Goal: Book appointment/travel/reservation

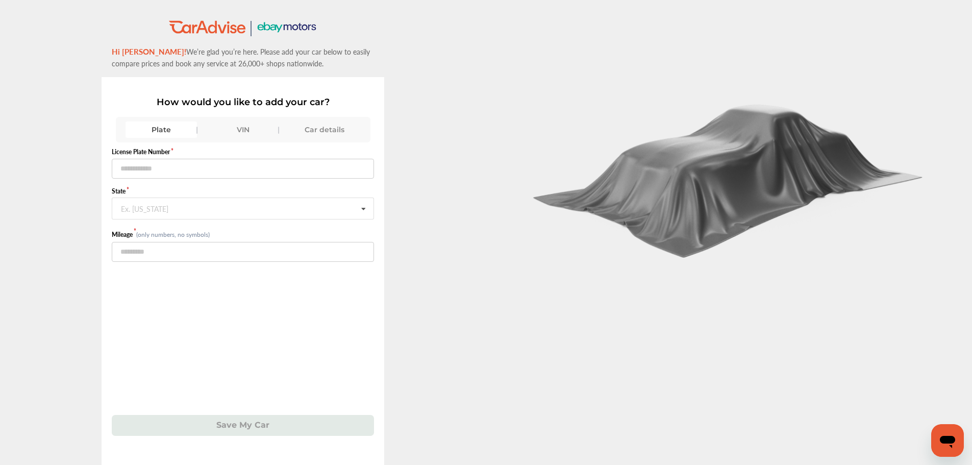
click at [248, 123] on div "VIN" at bounding box center [242, 129] width 71 height 16
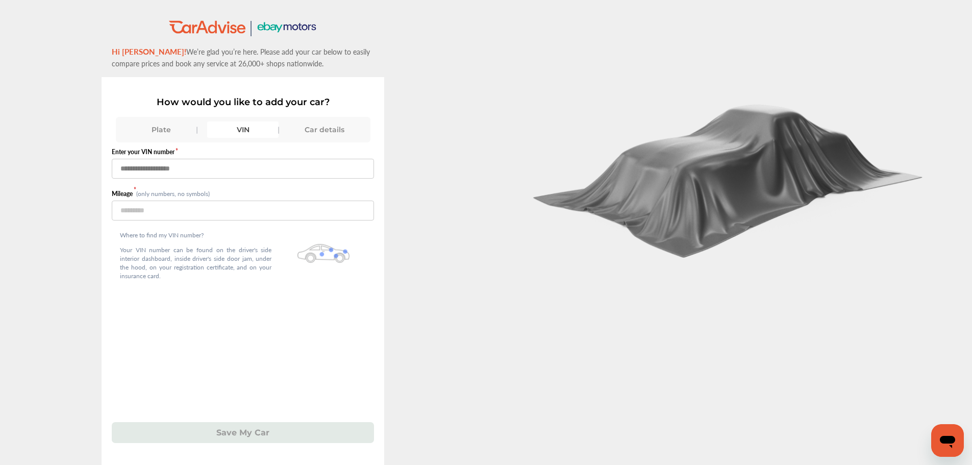
click at [187, 162] on input "text" at bounding box center [243, 169] width 262 height 20
click at [134, 169] on input "text" at bounding box center [243, 169] width 262 height 20
type input "**********"
click at [128, 206] on input "number" at bounding box center [243, 211] width 262 height 20
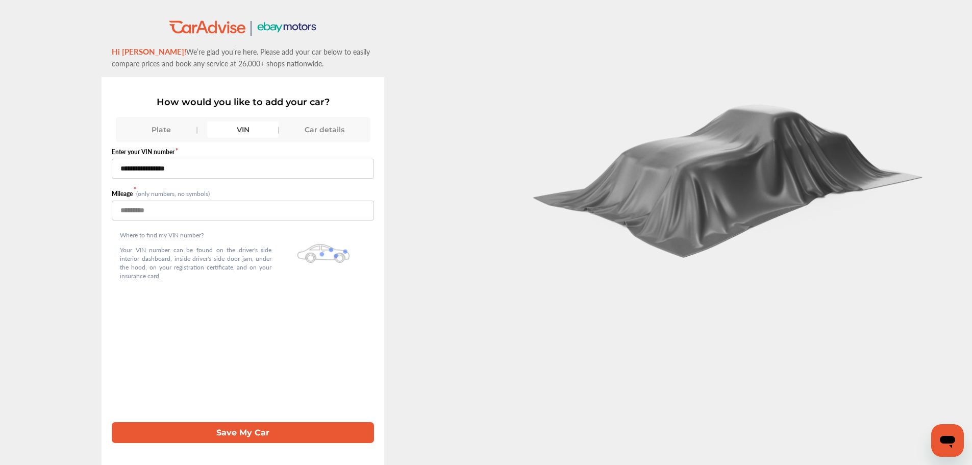
type input "*****"
click at [242, 430] on button "Save My Car" at bounding box center [243, 432] width 262 height 21
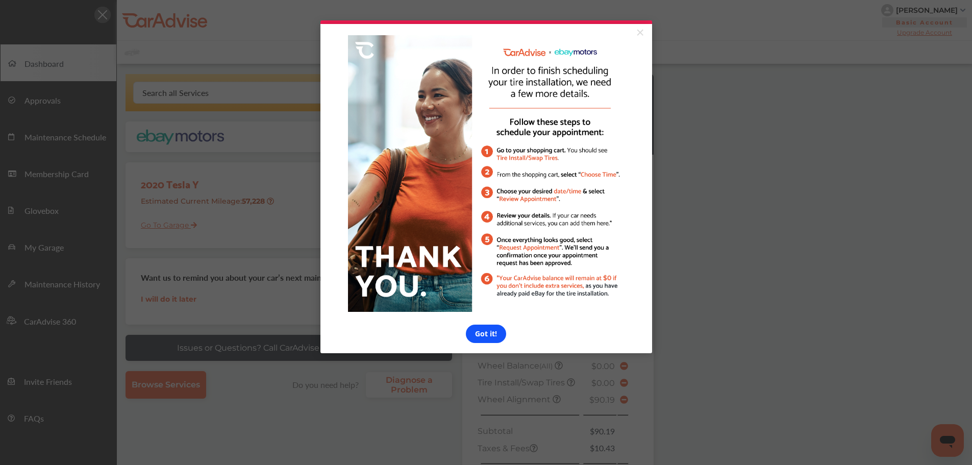
click at [488, 333] on link "Got it!" at bounding box center [486, 333] width 40 height 18
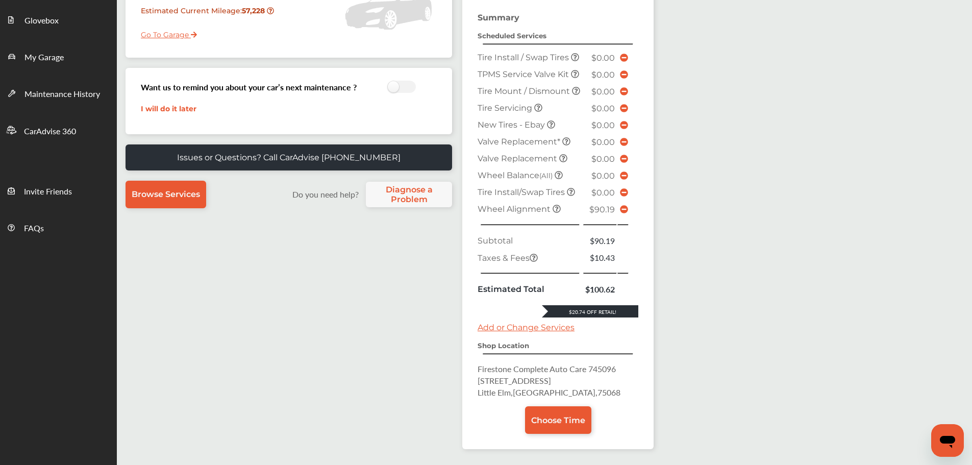
scroll to position [255, 0]
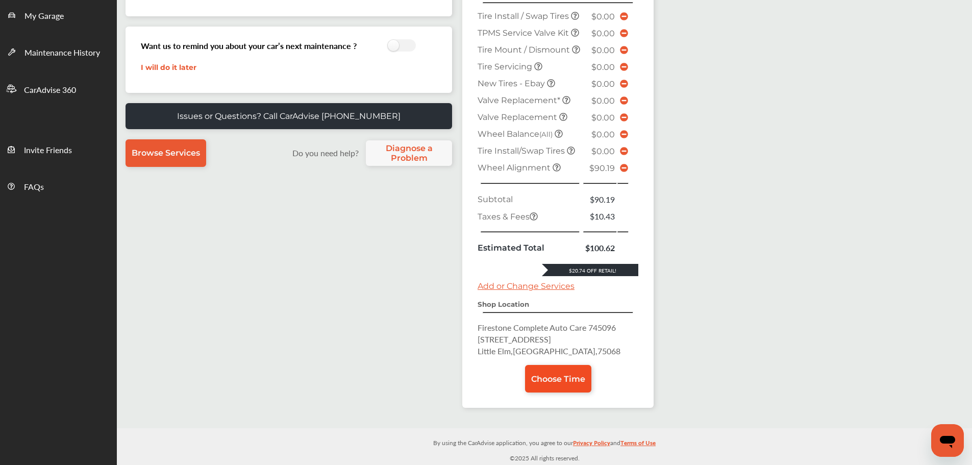
click at [553, 380] on span "Choose Time" at bounding box center [558, 379] width 54 height 10
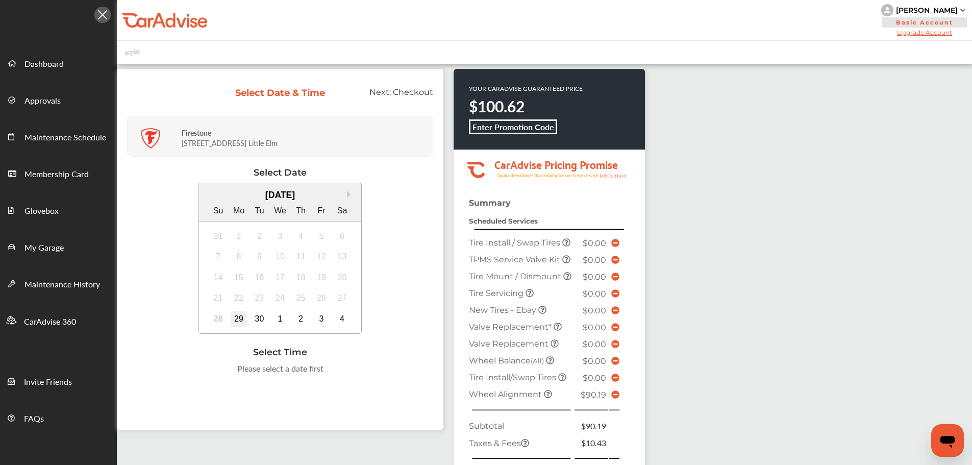
click at [239, 319] on div "29" at bounding box center [239, 319] width 16 height 16
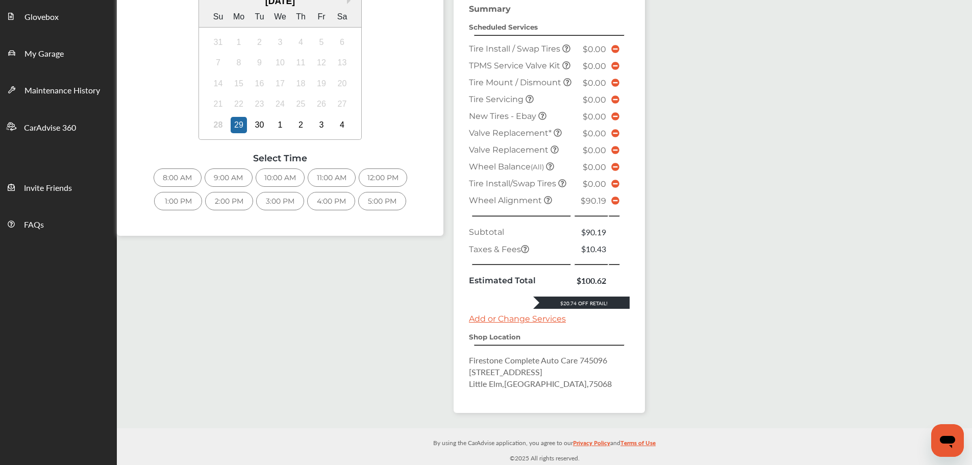
scroll to position [13, 0]
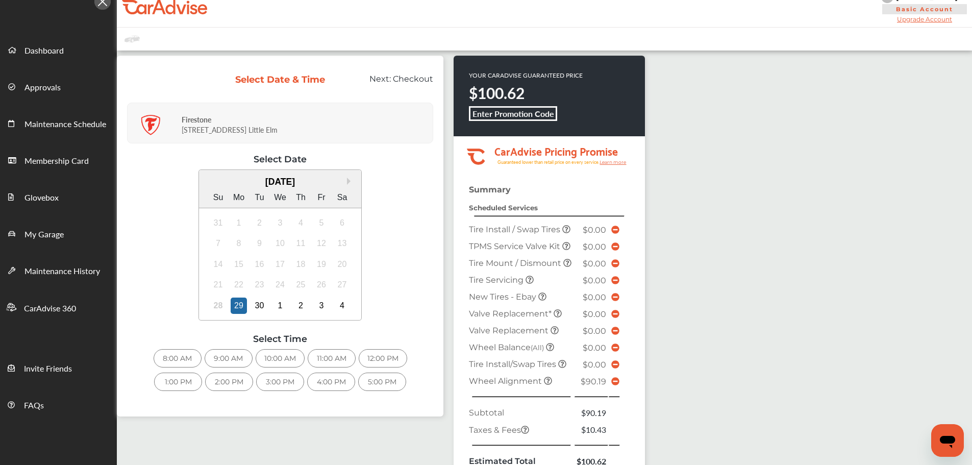
click at [169, 355] on div "8:00 AM" at bounding box center [178, 358] width 48 height 18
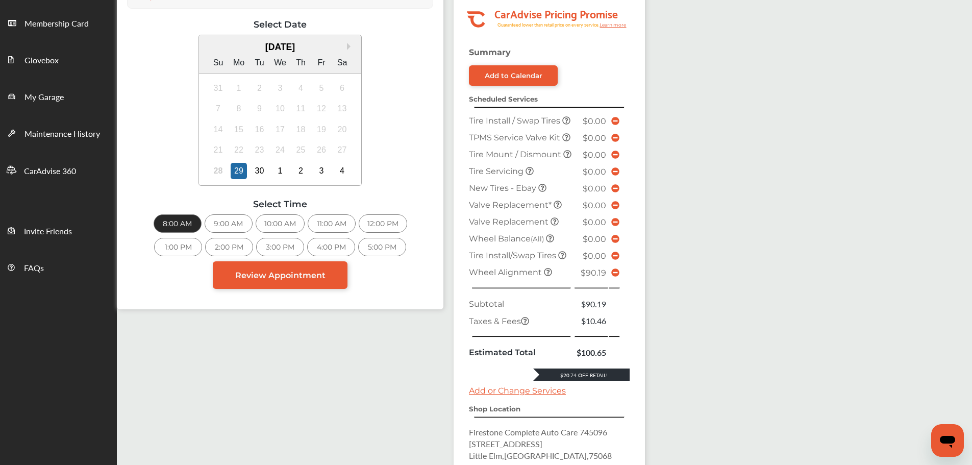
scroll to position [319, 0]
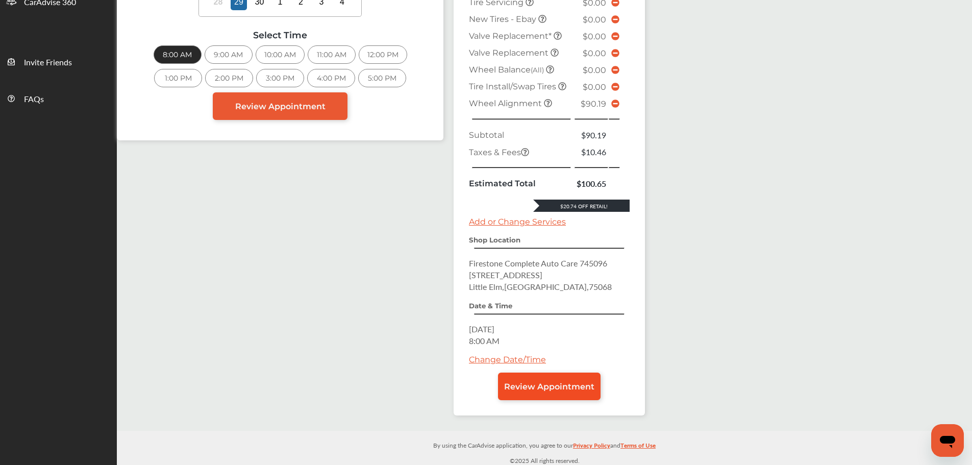
click at [542, 391] on span "Review Appointment" at bounding box center [549, 387] width 90 height 10
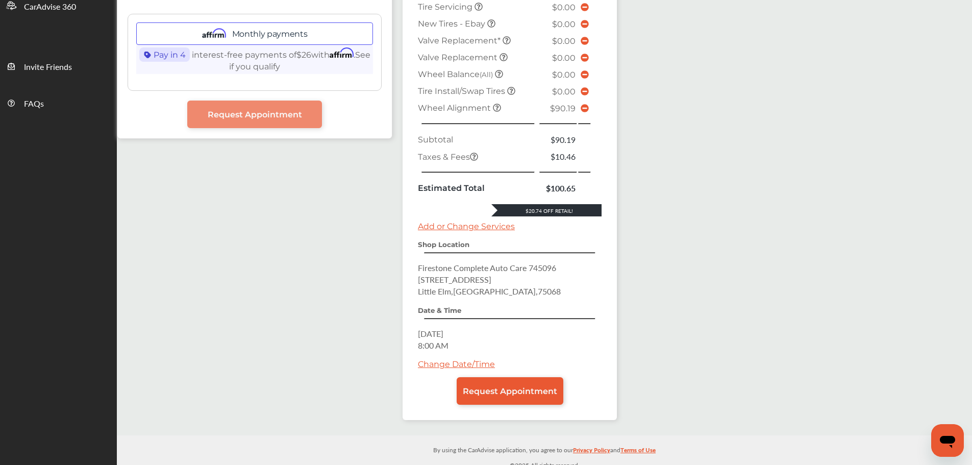
scroll to position [322, 0]
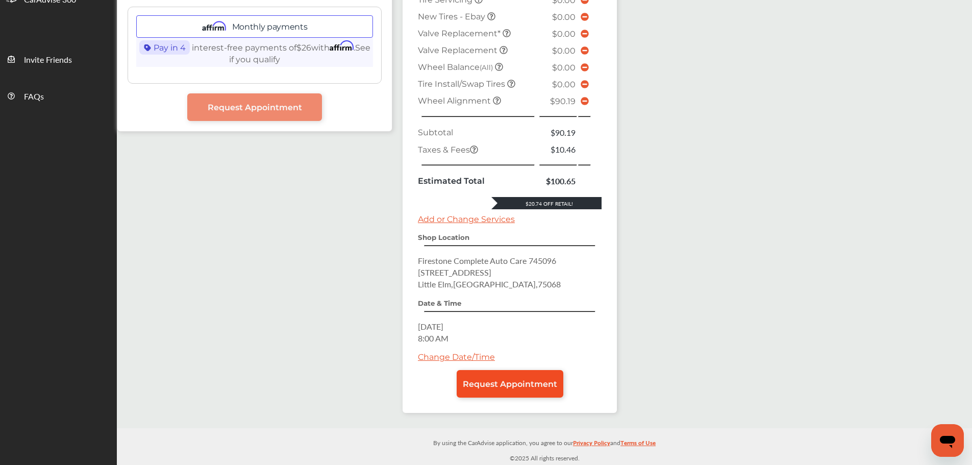
click at [509, 380] on span "Request Appointment" at bounding box center [510, 384] width 94 height 10
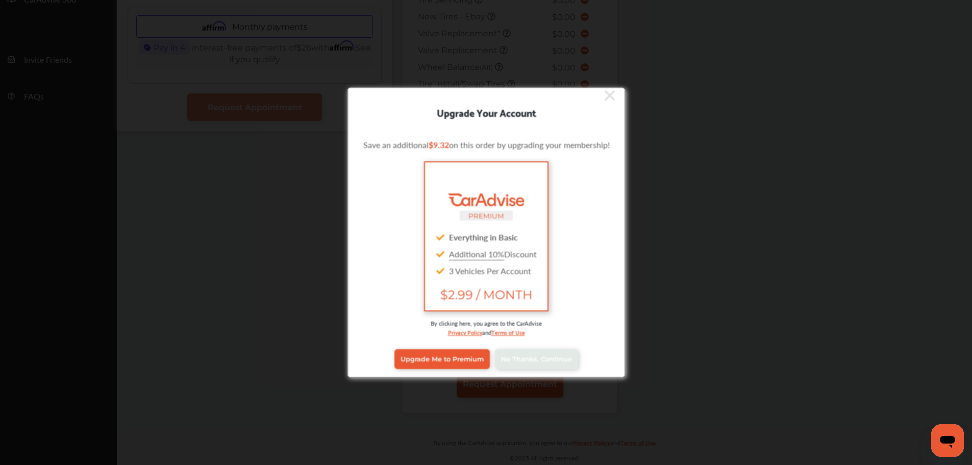
scroll to position [8, 0]
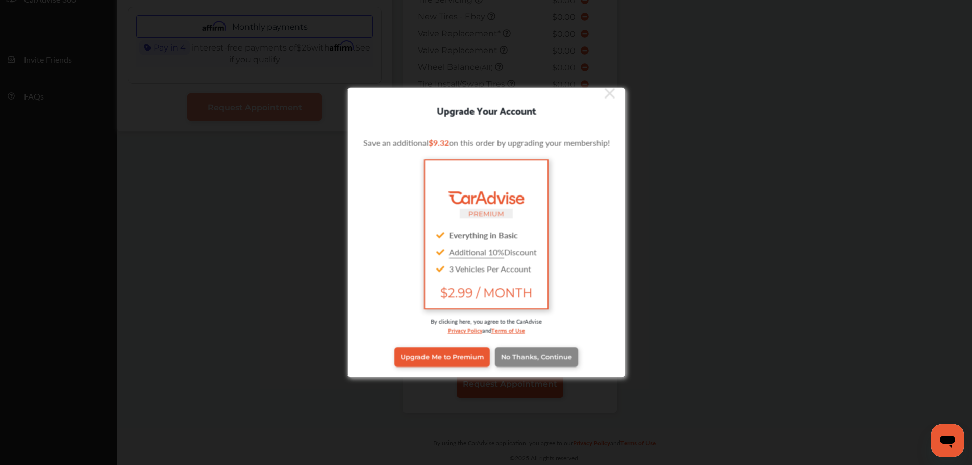
click at [530, 359] on span "No Thanks, Continue" at bounding box center [536, 357] width 71 height 8
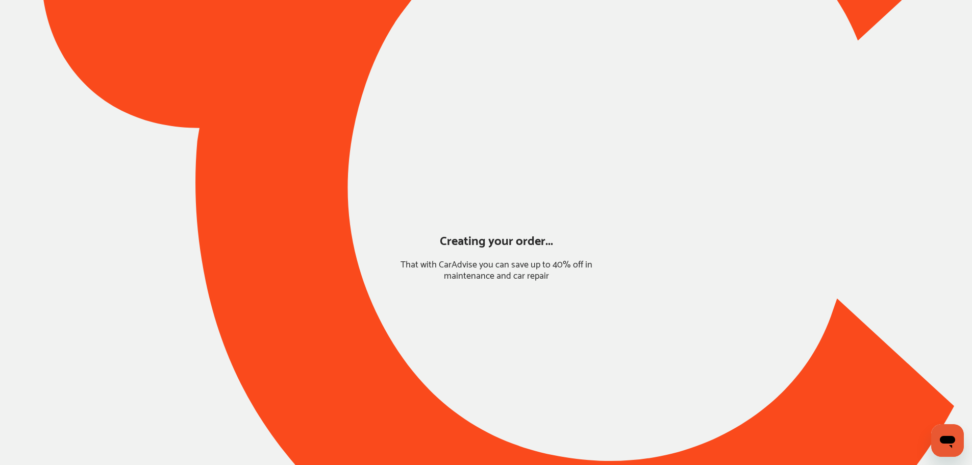
scroll to position [0, 0]
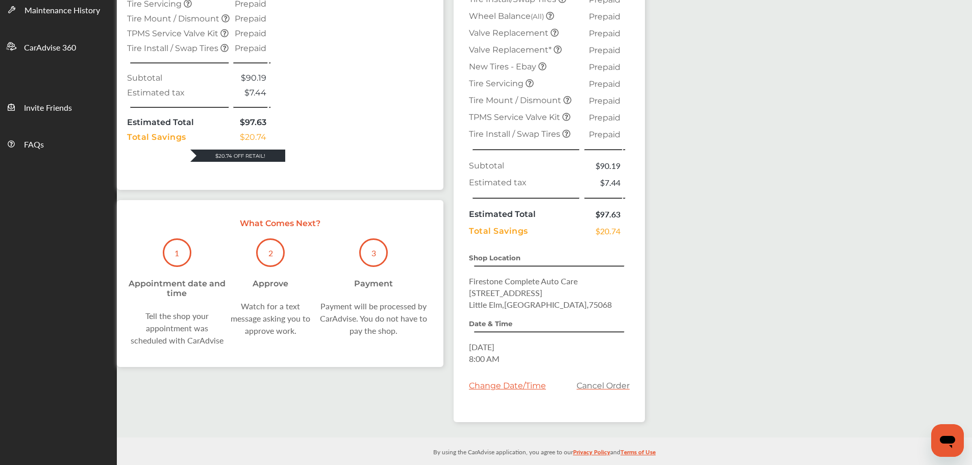
scroll to position [283, 0]
